Goal: Task Accomplishment & Management: Use online tool/utility

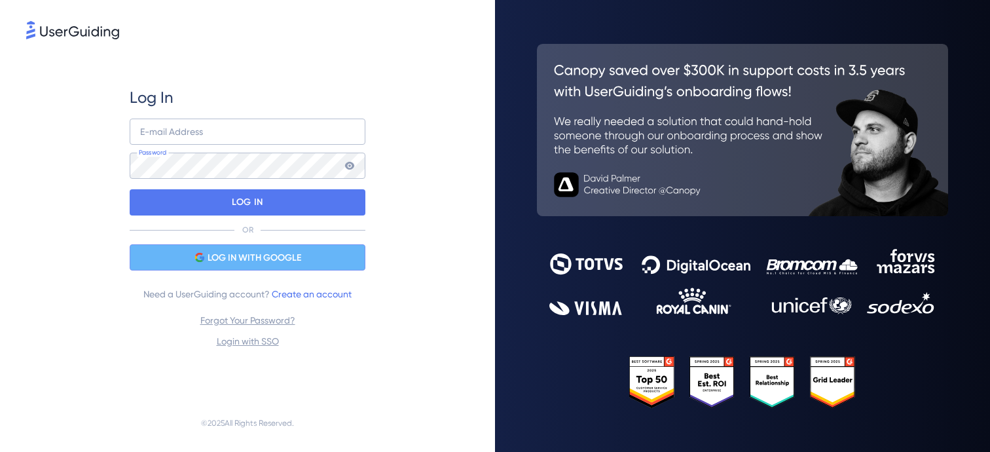
click at [236, 258] on span "LOG IN WITH GOOGLE" at bounding box center [255, 258] width 94 height 16
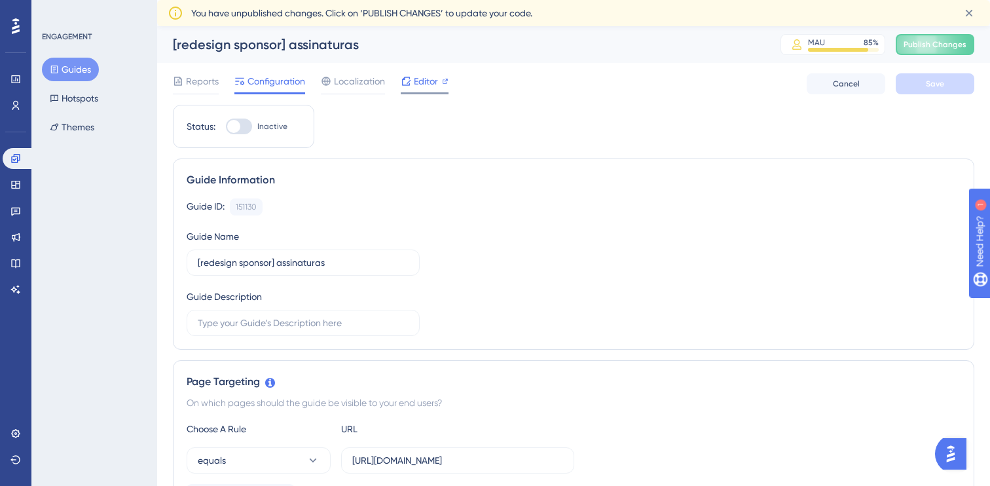
click at [434, 77] on span "Editor" at bounding box center [426, 81] width 24 height 16
click at [430, 79] on span "Editor" at bounding box center [426, 81] width 24 height 16
